Goal: Transaction & Acquisition: Subscribe to service/newsletter

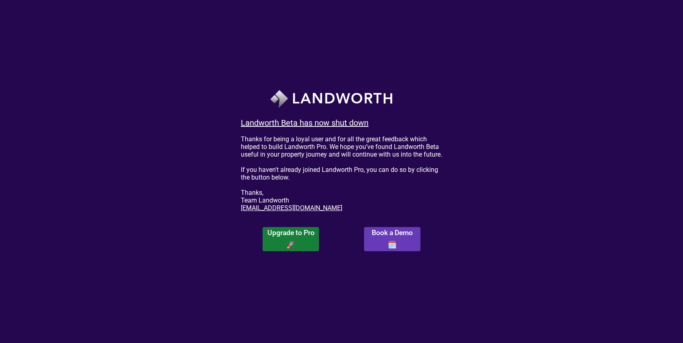
click at [301, 238] on span "Upgrade to Pro 🚀" at bounding box center [291, 239] width 47 height 20
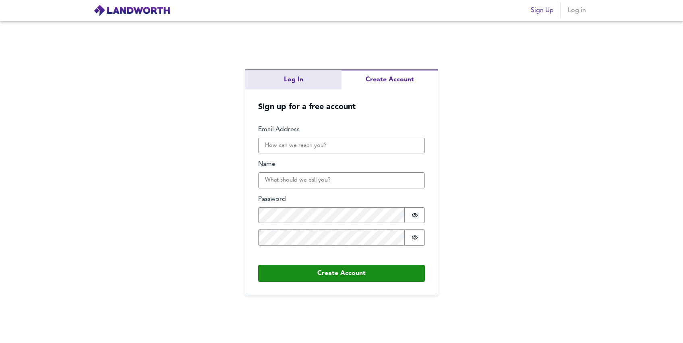
click at [308, 83] on div "Log In Create Account Sign up for a free account Email Address Name Password Pa…" at bounding box center [341, 182] width 683 height 322
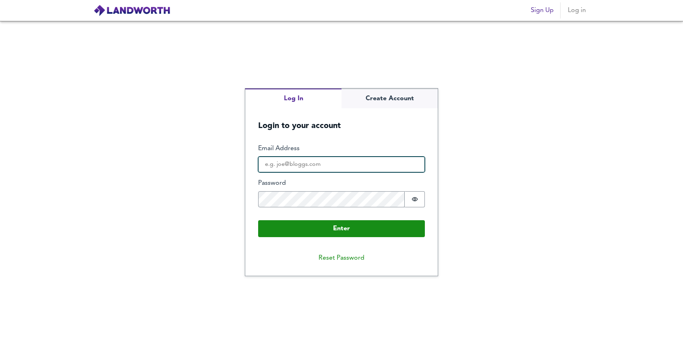
type input "mazitren@gmail.com"
click at [320, 161] on input "mazitren@gmail.com" at bounding box center [341, 165] width 167 height 16
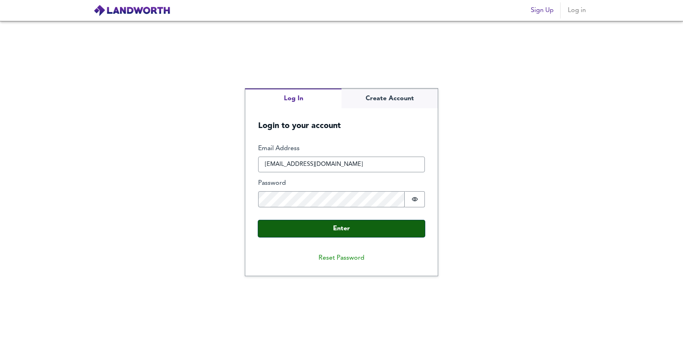
click at [289, 231] on button "Enter" at bounding box center [341, 228] width 167 height 17
